Goal: Book appointment/travel/reservation

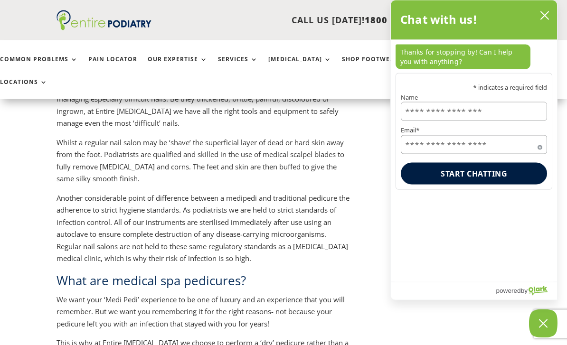
scroll to position [926, 0]
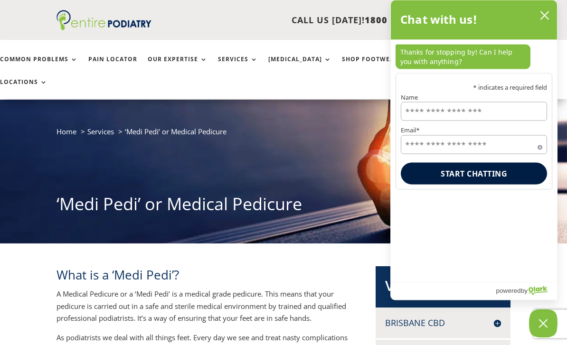
scroll to position [0, 0]
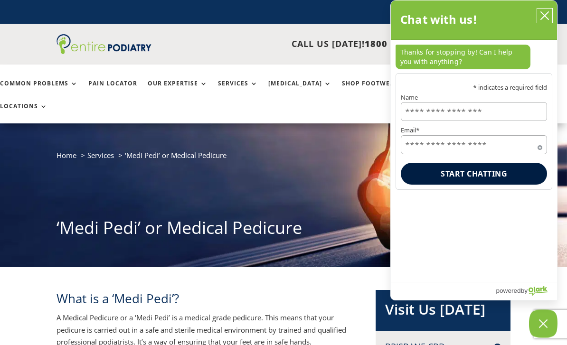
click at [551, 9] on button "close chatbox" at bounding box center [544, 16] width 15 height 14
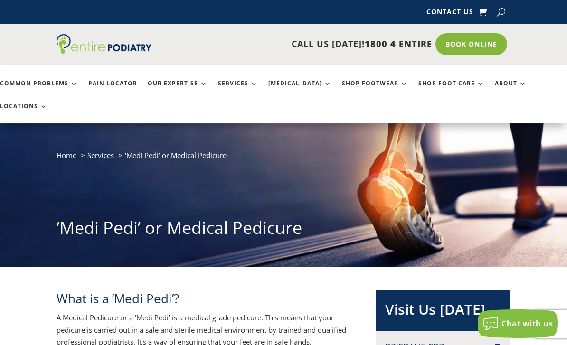
click at [478, 46] on link "Book Online" at bounding box center [471, 44] width 72 height 22
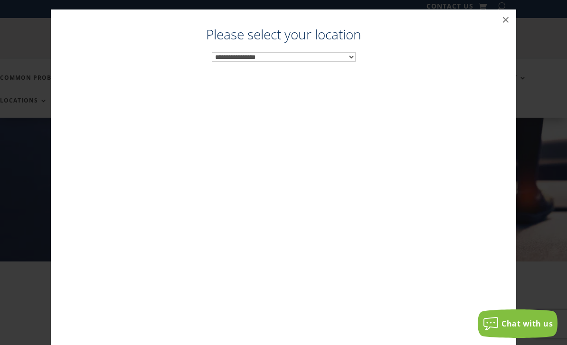
scroll to position [9, 0]
click at [353, 57] on select "**********" at bounding box center [284, 56] width 144 height 9
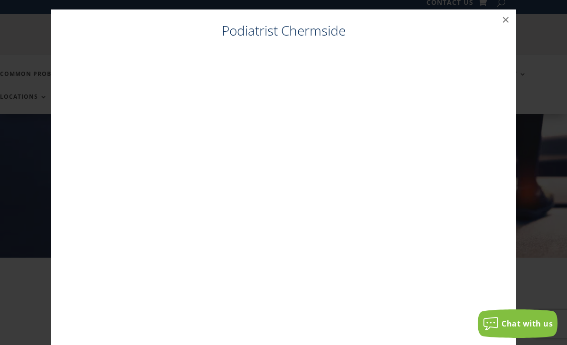
click at [511, 12] on button "×" at bounding box center [505, 19] width 21 height 21
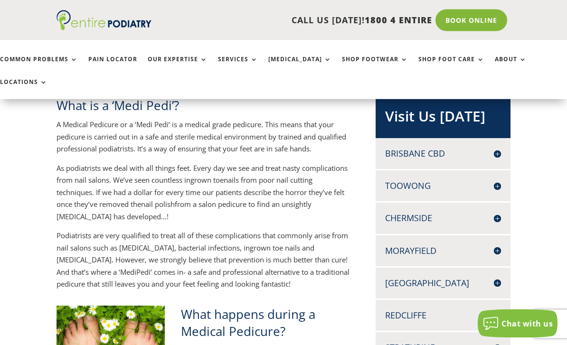
scroll to position [195, 0]
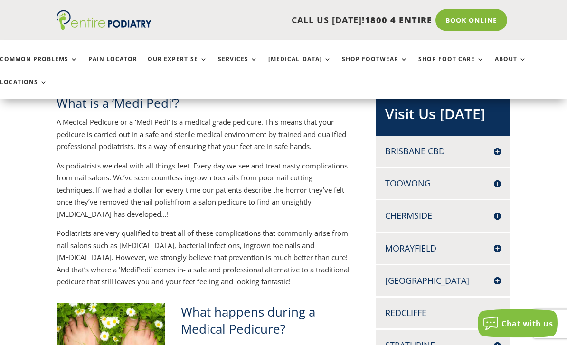
click at [439, 210] on h4 "Chermside" at bounding box center [442, 216] width 115 height 12
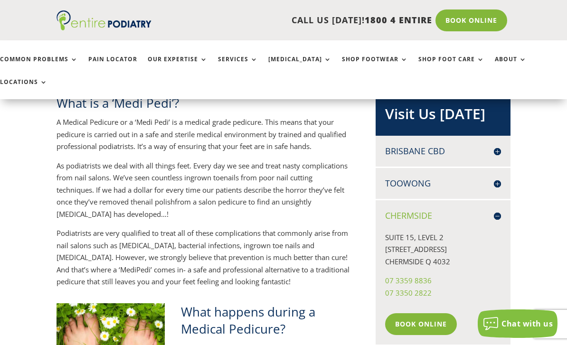
click at [435, 313] on link "Book Online" at bounding box center [421, 324] width 72 height 22
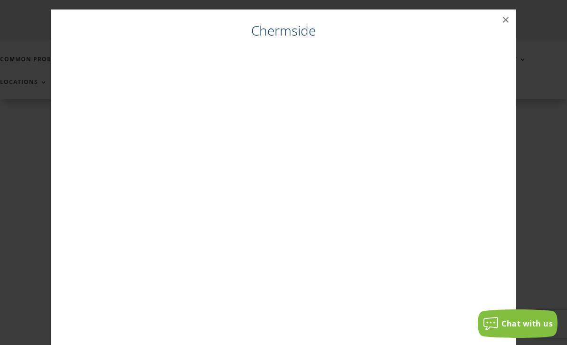
scroll to position [169, 0]
click at [512, 19] on button "×" at bounding box center [505, 19] width 21 height 21
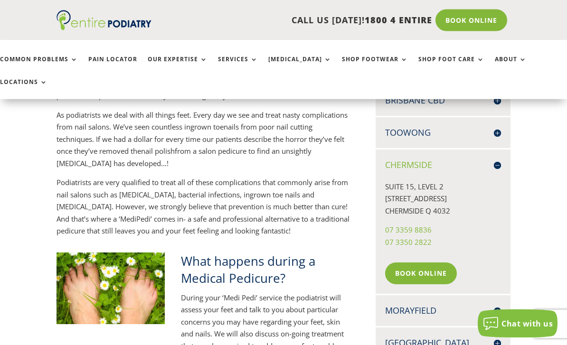
scroll to position [246, 0]
click at [427, 263] on link "Book Online" at bounding box center [421, 274] width 72 height 22
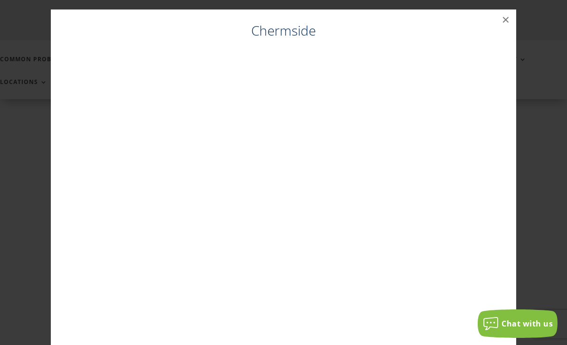
scroll to position [220, 0]
click at [507, 20] on button "×" at bounding box center [505, 19] width 21 height 21
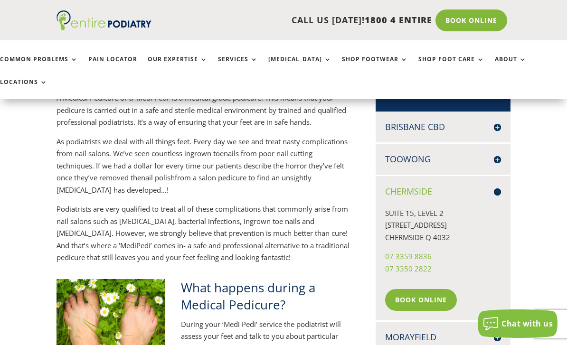
click at [435, 289] on link "Book Online" at bounding box center [421, 300] width 72 height 22
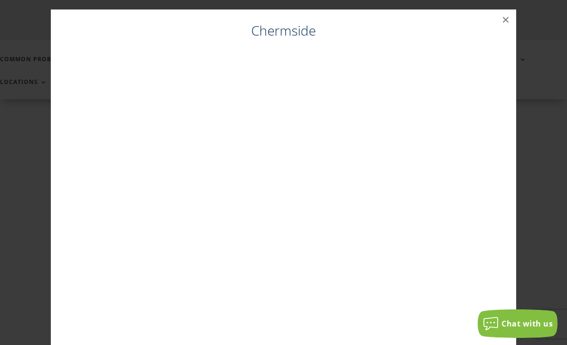
scroll to position [193, 0]
click at [505, 20] on button "×" at bounding box center [505, 19] width 21 height 21
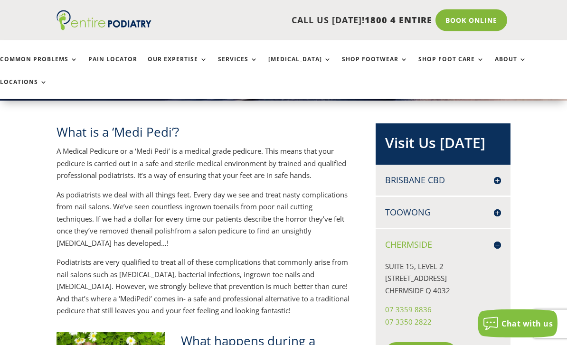
scroll to position [167, 0]
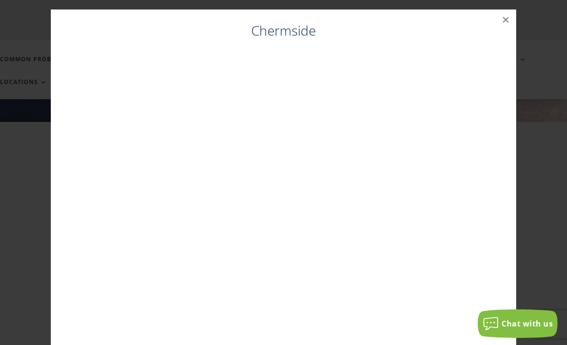
scroll to position [141, 0]
click at [510, 21] on button "×" at bounding box center [505, 19] width 21 height 21
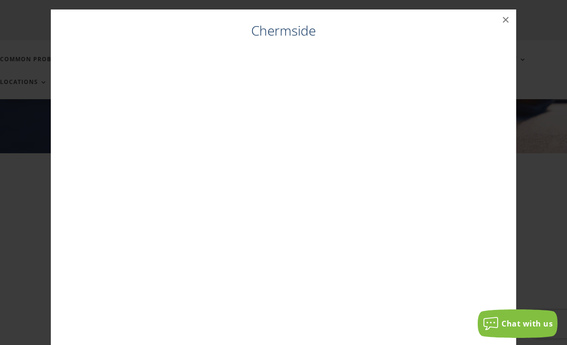
scroll to position [2, 0]
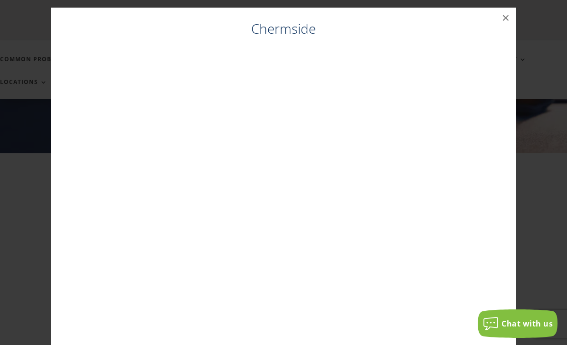
click at [506, 28] on div "Chermside ×" at bounding box center [283, 180] width 465 height 345
click at [508, 22] on button "×" at bounding box center [505, 18] width 21 height 21
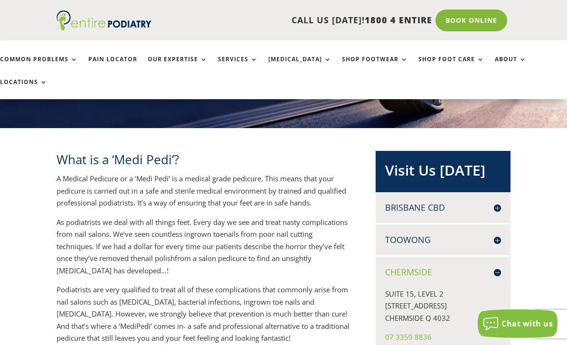
scroll to position [143, 0]
